Goal: Find specific page/section

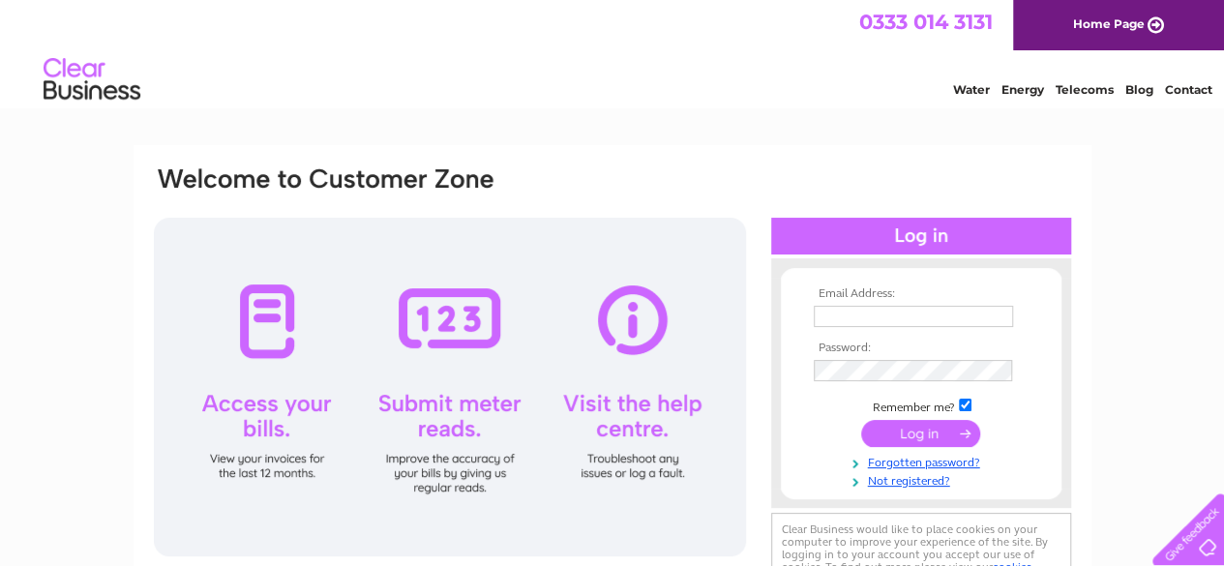
type input "newpremcarpets@gmail.com"
click at [923, 435] on input "submit" at bounding box center [920, 433] width 119 height 27
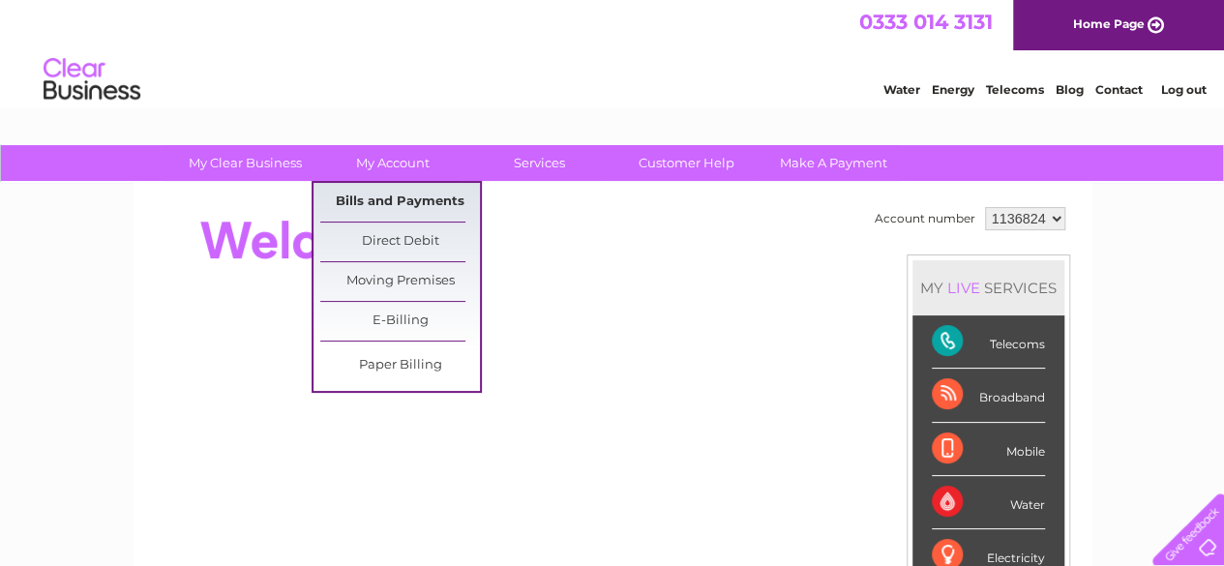
click at [383, 196] on link "Bills and Payments" at bounding box center [400, 202] width 160 height 39
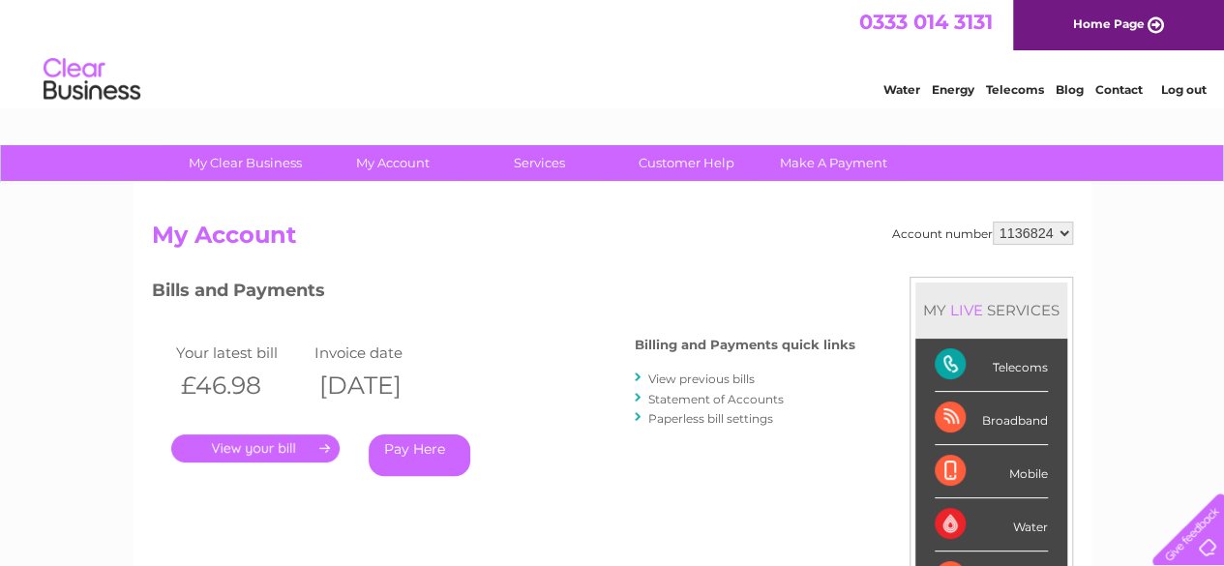
click at [263, 446] on link "." at bounding box center [255, 448] width 168 height 28
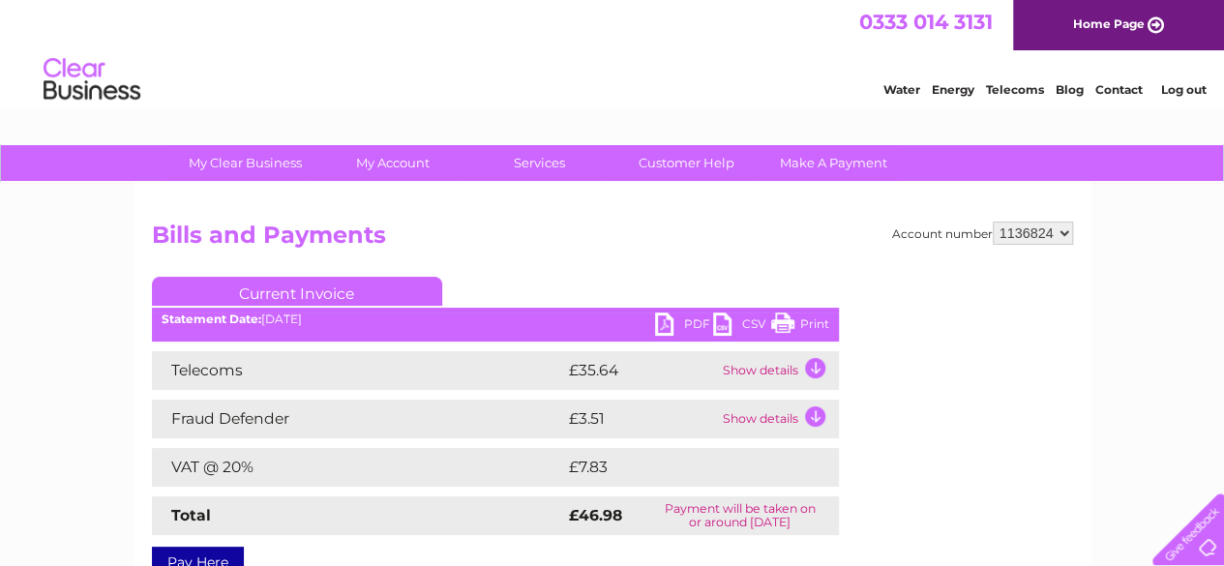
click at [782, 318] on link "Print" at bounding box center [800, 326] width 58 height 28
